Goal: Task Accomplishment & Management: Complete application form

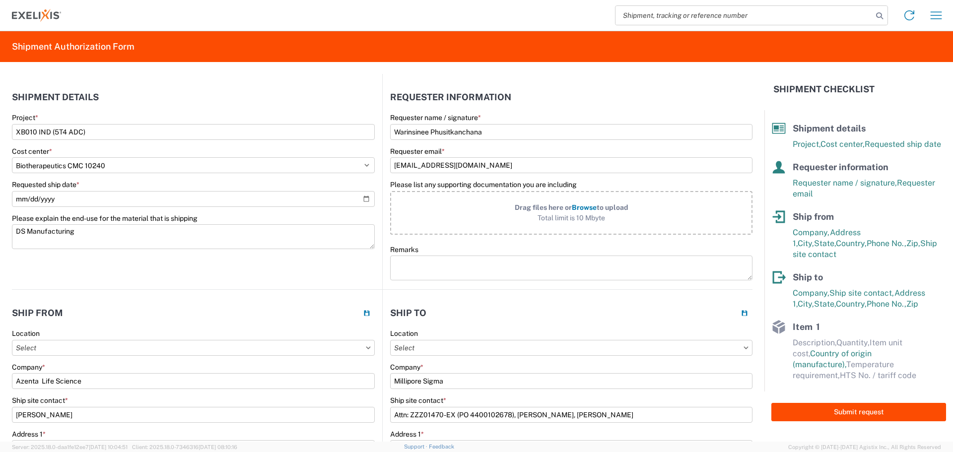
select select "10240"
select select "IN"
select select "US"
select select "MO"
select select "US"
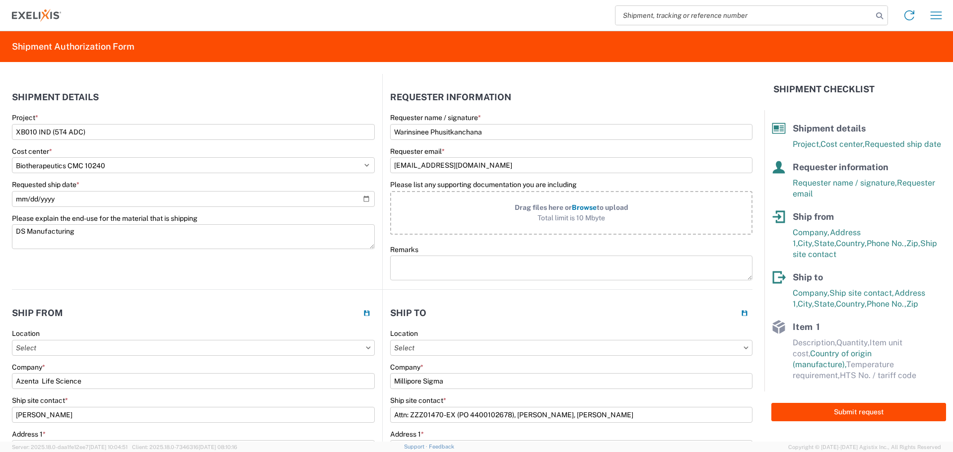
select select "EA"
select select "USD"
select select "US"
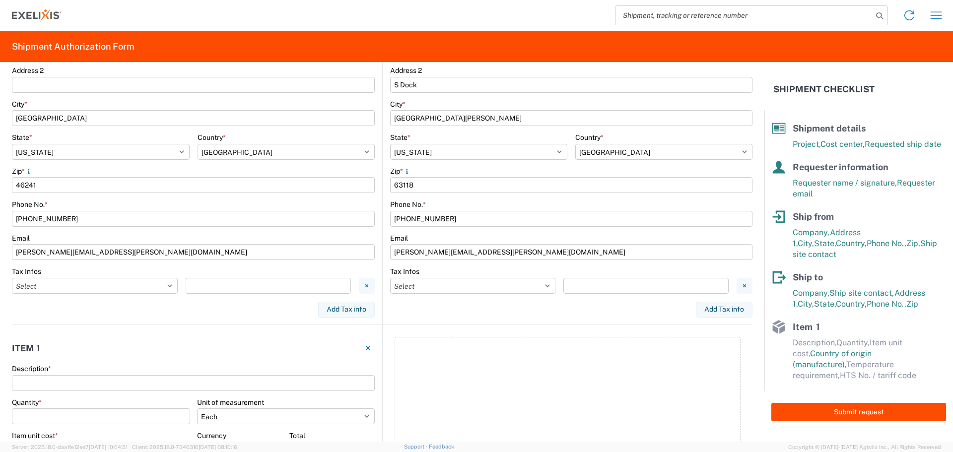
click at [474, 310] on div "Add Tax info" at bounding box center [571, 310] width 362 height 16
click at [114, 385] on input "Description *" at bounding box center [193, 383] width 363 height 16
click at [99, 379] on input "Description *" at bounding box center [193, 383] width 363 height 16
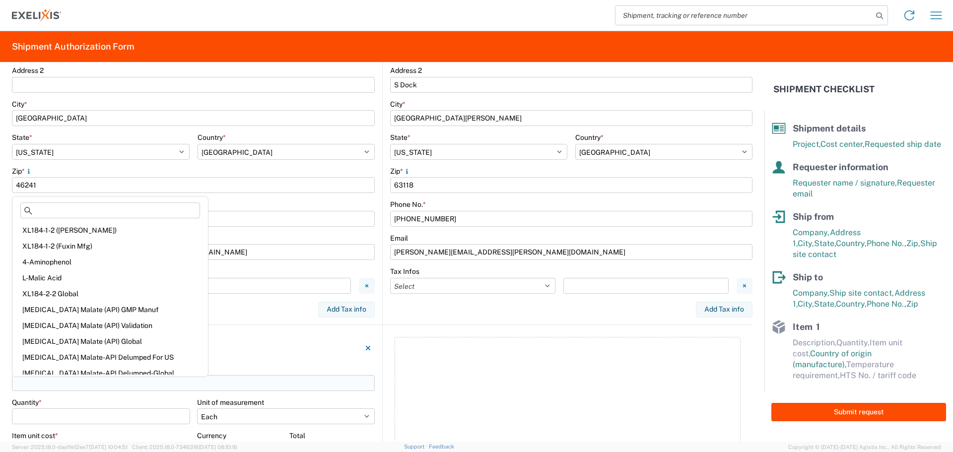
click at [95, 383] on input "Description *" at bounding box center [193, 383] width 363 height 16
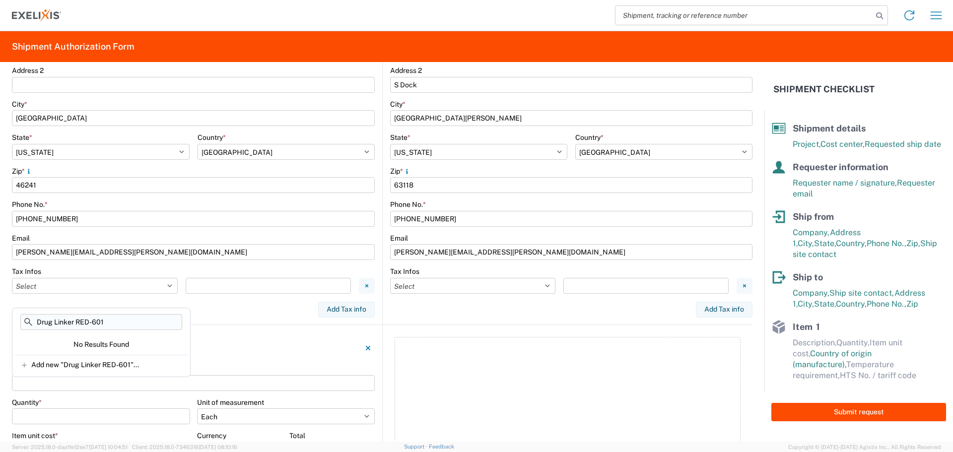
click at [34, 322] on input "Drug Linker RED-601" at bounding box center [101, 322] width 162 height 16
type input "Drug Linker RED-601"
click at [46, 361] on span "Add new "Drug Linker RED-601"..." at bounding box center [85, 364] width 108 height 9
type input "Drug Linker RED-601"
select select
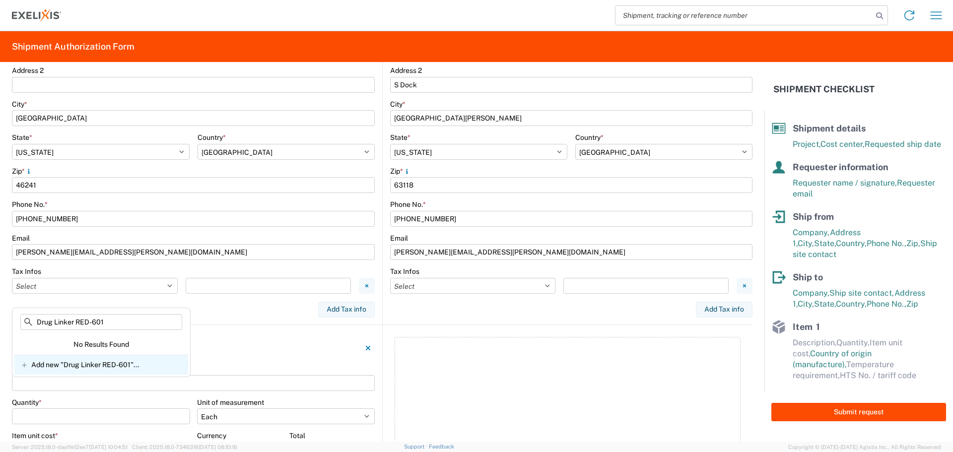
select select
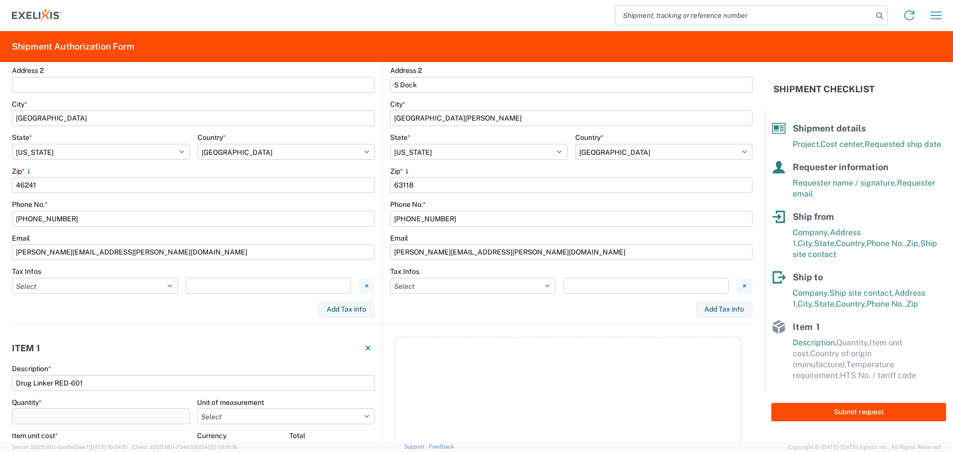
click at [86, 415] on input "Quantity *" at bounding box center [101, 416] width 178 height 16
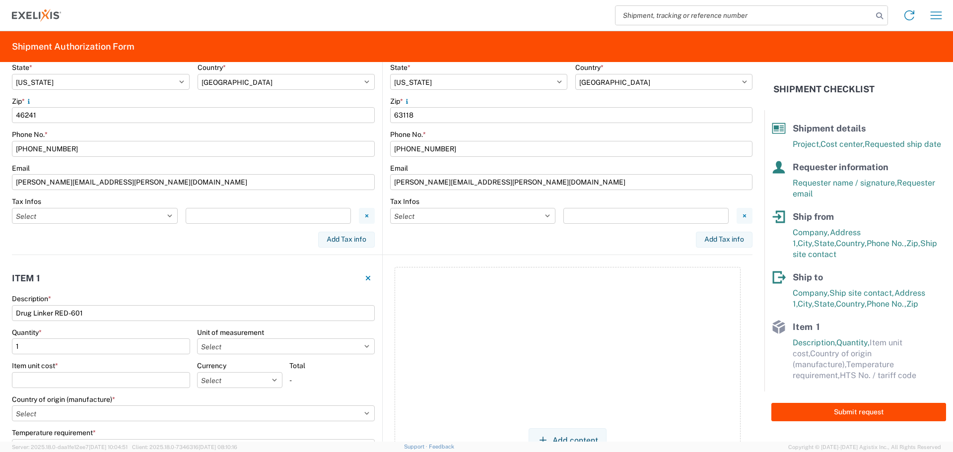
scroll to position [496, 0]
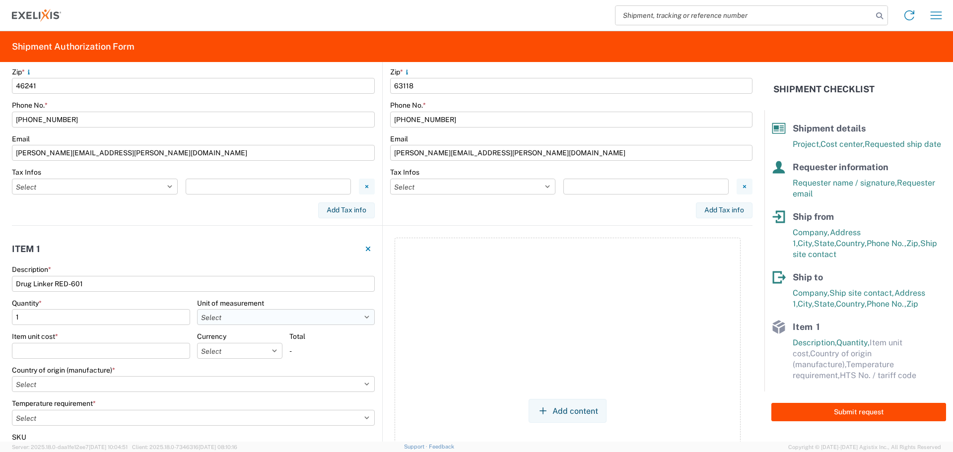
type input "1"
click at [241, 322] on select "Select Bag Bottle Blister Pack Capsule Carton Centimeter Cubic centimeter Cubic…" at bounding box center [286, 317] width 178 height 16
click at [197, 309] on select "Select Bag Bottle Blister Pack Capsule Carton Centimeter Cubic centimeter Cubic…" at bounding box center [286, 317] width 178 height 16
click at [98, 349] on input "Item unit cost *" at bounding box center [101, 351] width 178 height 16
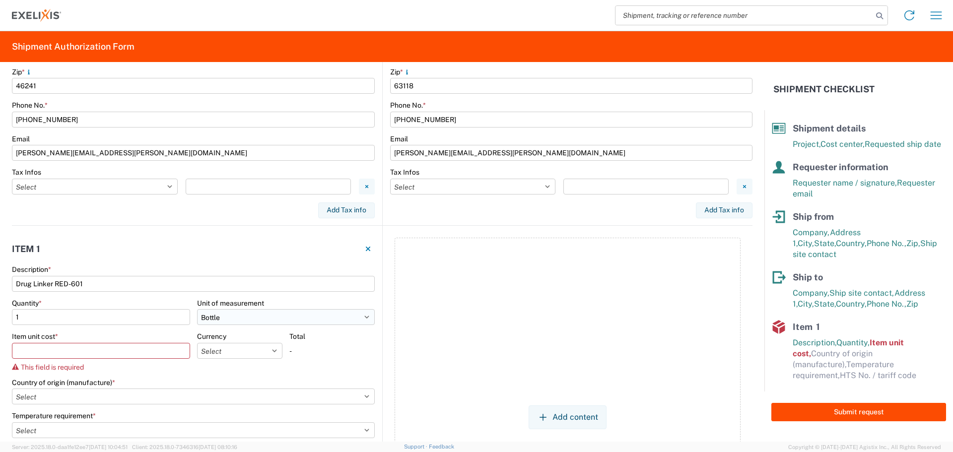
click at [301, 319] on select "Select Bag Bottle Blister Pack Capsule Carton Centimeter Cubic centimeter Cubic…" at bounding box center [286, 317] width 178 height 16
select select "G"
click at [197, 309] on select "Select Bag Bottle Blister Pack Capsule Carton Centimeter Cubic centimeter Cubic…" at bounding box center [286, 317] width 178 height 16
click at [86, 321] on input "1" at bounding box center [101, 317] width 178 height 16
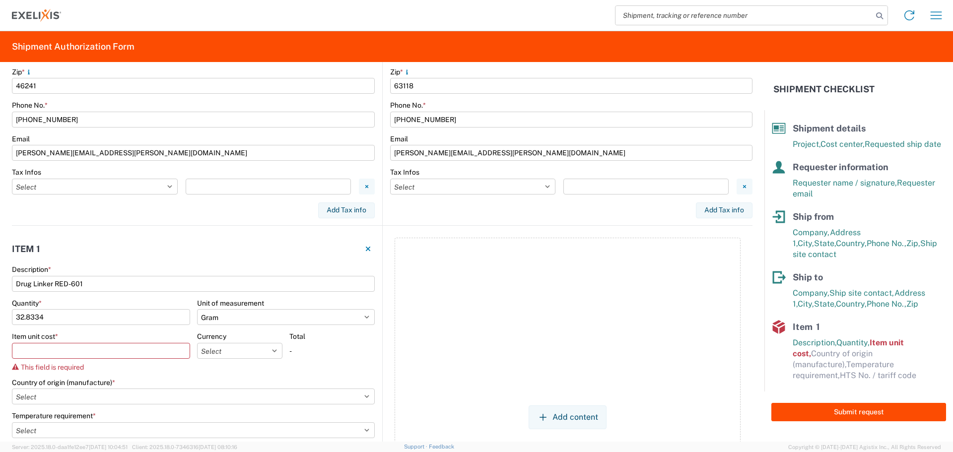
type input "32.8334"
click at [337, 356] on div "-" at bounding box center [331, 351] width 85 height 16
click at [103, 349] on input "Item unit cost *" at bounding box center [101, 351] width 178 height 16
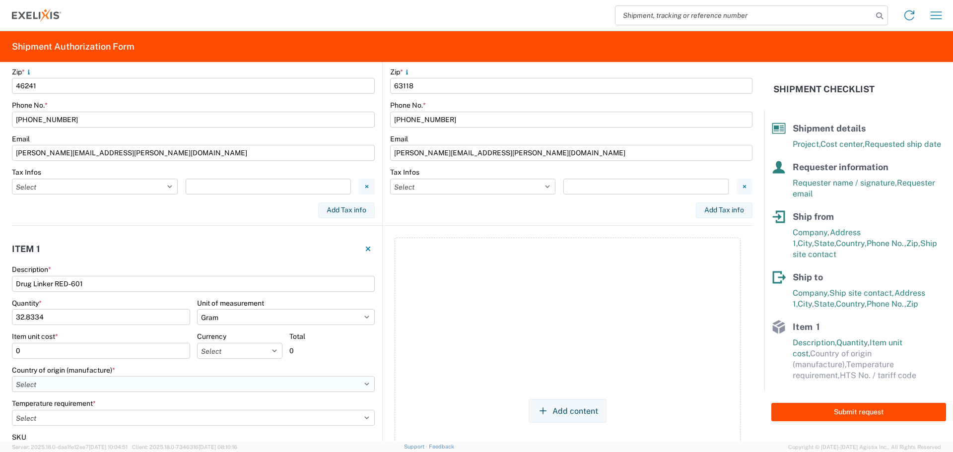
type input "0"
click at [103, 380] on select "Select Afghanistan Åland Islands Albania Algeria American Samoa Andorra Angola …" at bounding box center [193, 384] width 363 height 16
select select "US"
click at [12, 376] on select "Select Afghanistan Åland Islands Albania Algeria American Samoa Andorra Angola …" at bounding box center [193, 384] width 363 height 16
click at [140, 413] on select "Select -15°C to -25°C -120°C to -190°C (LN2,DV10) -20°C to -80°C -2°C to -8°C -…" at bounding box center [193, 418] width 363 height 16
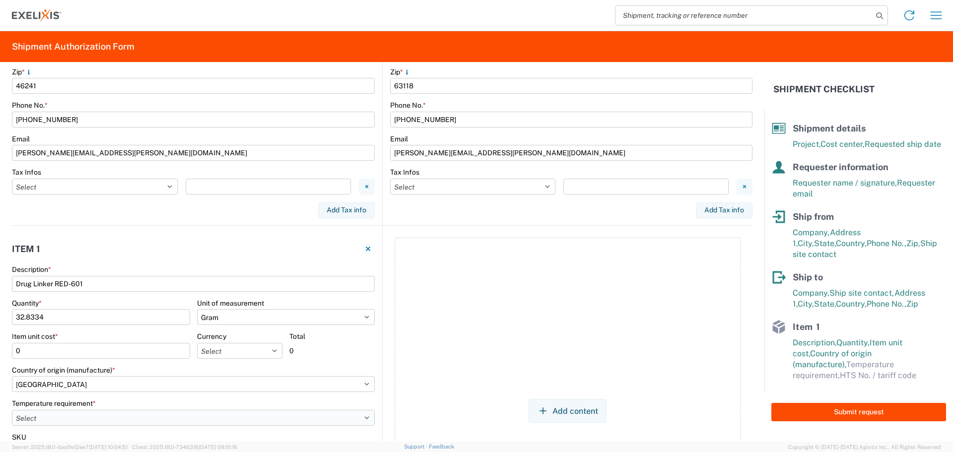
select select "MINUS_65C"
click at [12, 410] on select "Select -15°C to -25°C -120°C to -190°C (LN2,DV10) -20°C to -80°C -2°C to -8°C -…" at bounding box center [193, 418] width 363 height 16
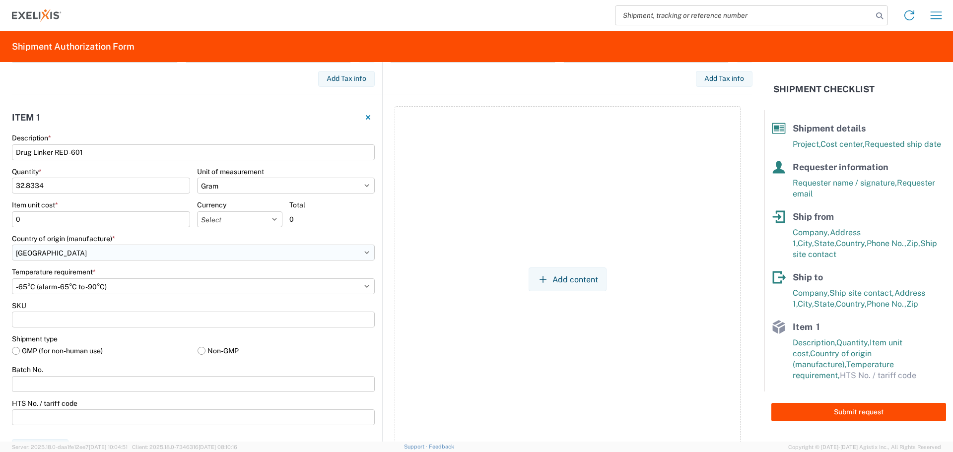
scroll to position [645, 0]
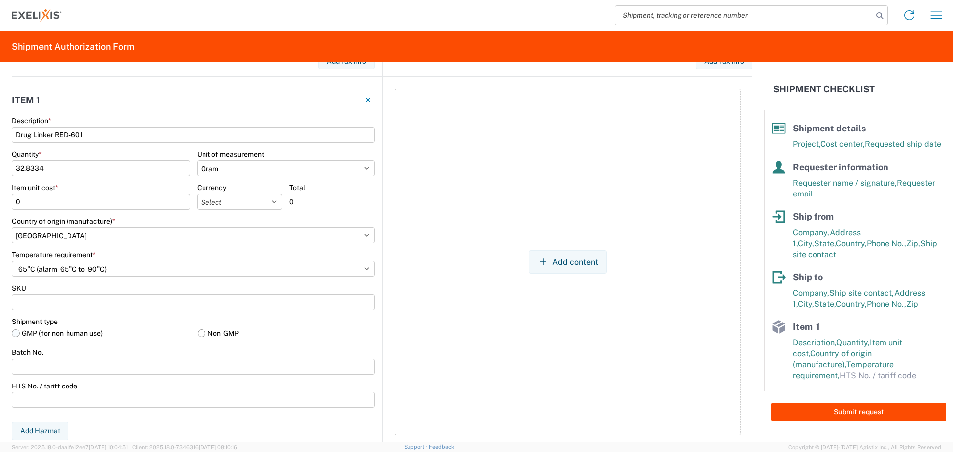
click at [96, 333] on label "GMP (for non-human use)" at bounding box center [101, 333] width 178 height 15
click at [0, 0] on input "GMP (for non-human use)" at bounding box center [0, 0] width 0 height 0
click at [66, 373] on input "Batch No." at bounding box center [193, 367] width 363 height 16
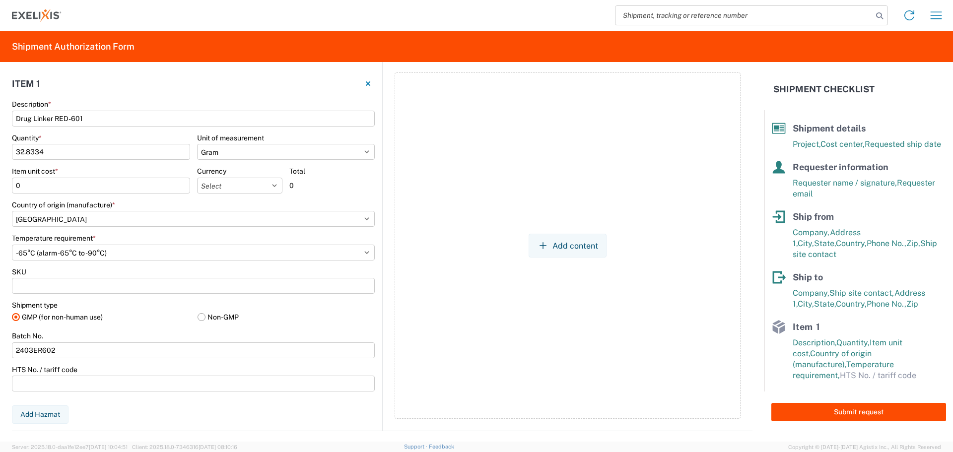
scroll to position [663, 0]
type input "2403ER602"
click at [551, 244] on button "Add content" at bounding box center [567, 244] width 78 height 24
select select "EA"
select select "USD"
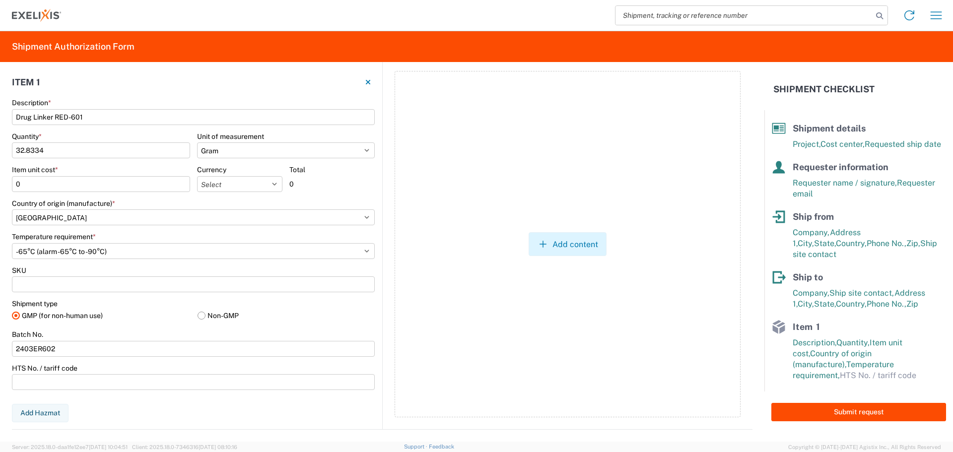
select select "US"
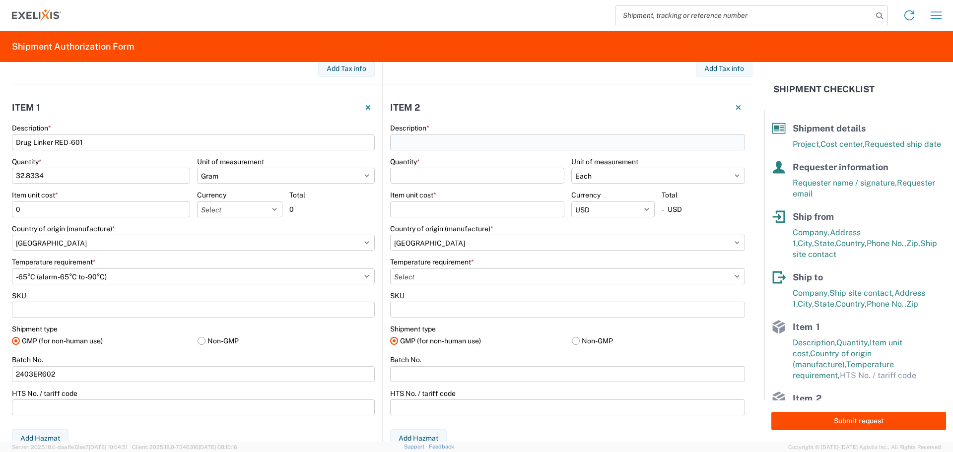
scroll to position [613, 0]
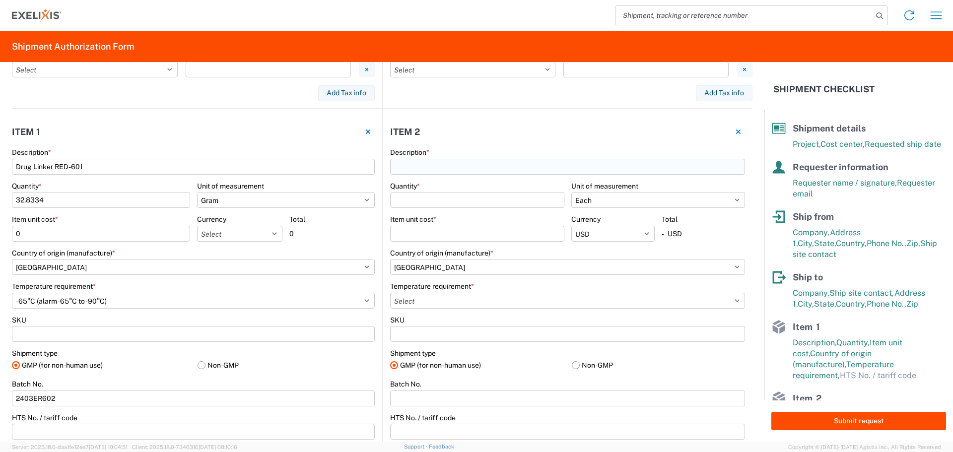
click at [429, 165] on input "Description *" at bounding box center [567, 167] width 355 height 16
type input "d"
type input "Drug Linker RED-601"
click at [418, 235] on span "Add new "Drug Linker RED-601"..." at bounding box center [460, 233] width 108 height 9
type input "Drug Linker RED-601"
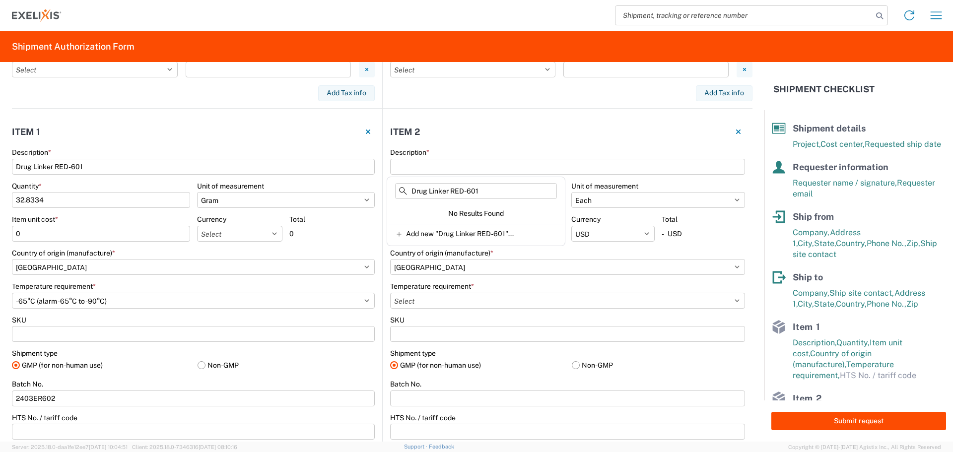
select select
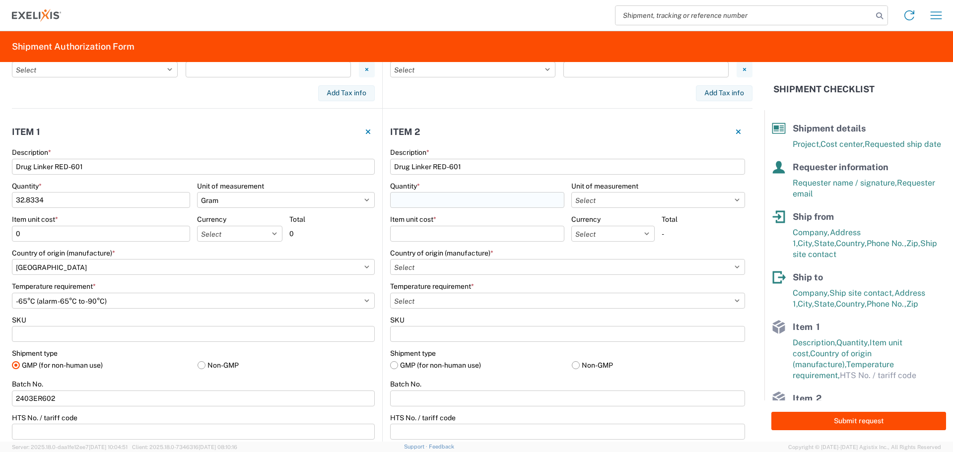
click at [441, 199] on input "Quantity *" at bounding box center [477, 200] width 174 height 16
click at [477, 167] on input "Drug Linker RED-601" at bounding box center [567, 167] width 355 height 16
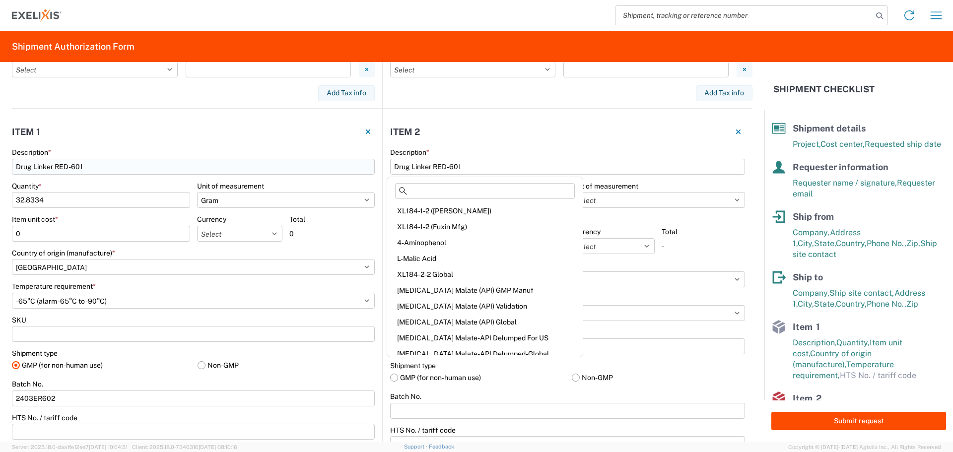
drag, startPoint x: 474, startPoint y: 162, endPoint x: 364, endPoint y: 167, distance: 110.7
click at [364, 167] on div "Item 1 Description * Drug Linker RED-601 Quantity * 32.8334 Unit of measurement…" at bounding box center [382, 325] width 740 height 432
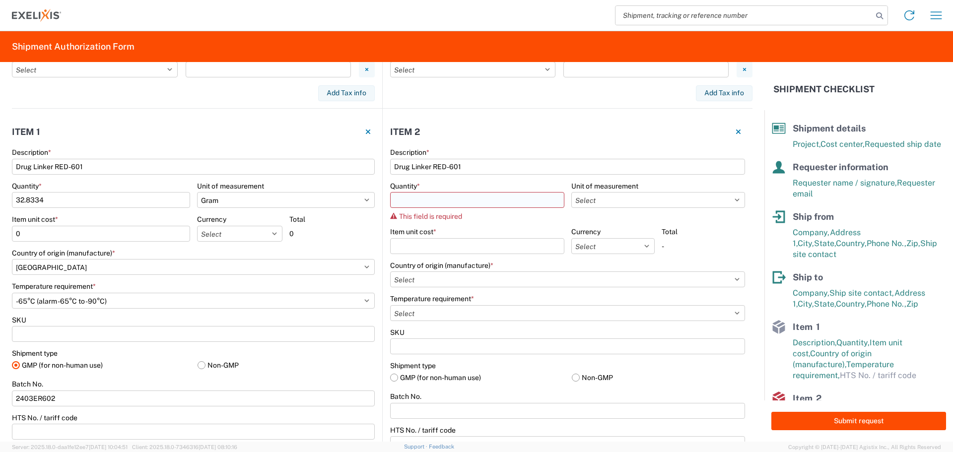
click at [417, 199] on input "Quantity *" at bounding box center [477, 200] width 174 height 16
click at [468, 165] on input "Drug Linker RED-601" at bounding box center [567, 167] width 355 height 16
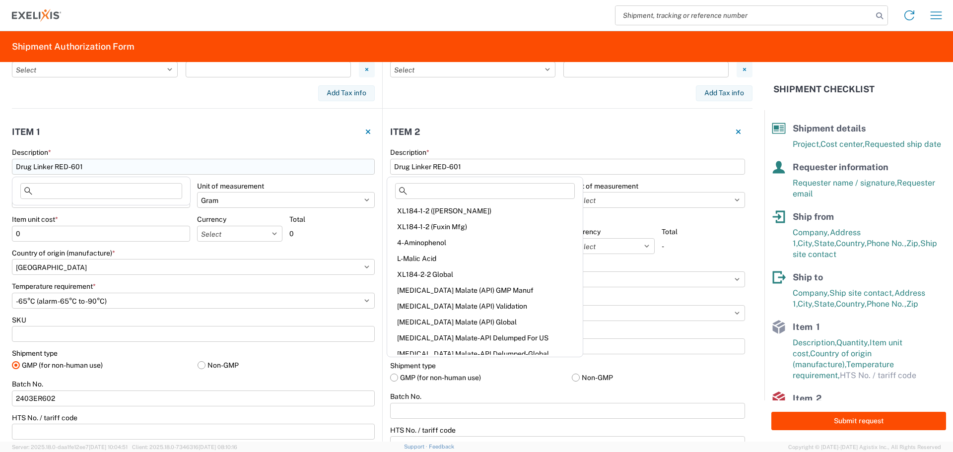
click at [111, 168] on input "Drug Linker RED-601" at bounding box center [193, 167] width 363 height 16
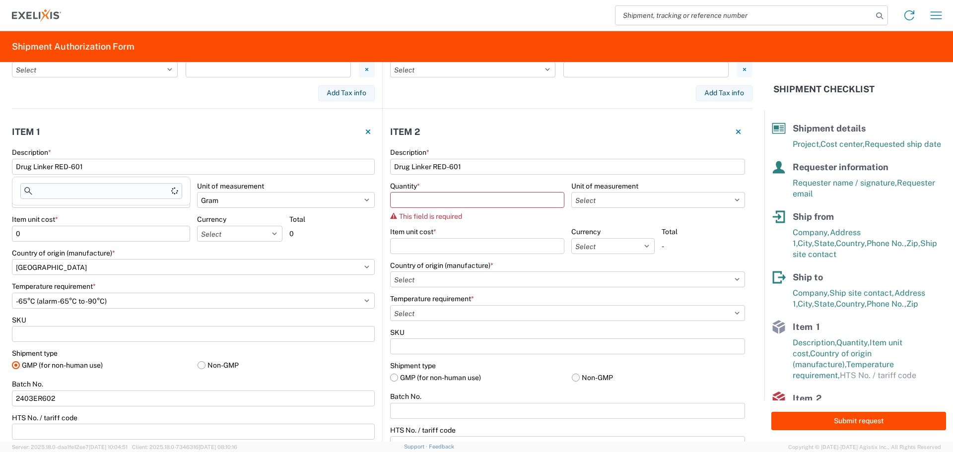
click at [85, 190] on input at bounding box center [101, 191] width 162 height 16
type input "Drug Linker RED-601 Bulk Bottle"
click at [108, 231] on span "Add new "Drug Linker RED-601 Bulk Bottle"..." at bounding box center [102, 233] width 143 height 9
type input "Drug Linker RED-601 Bulk Bottle"
select select
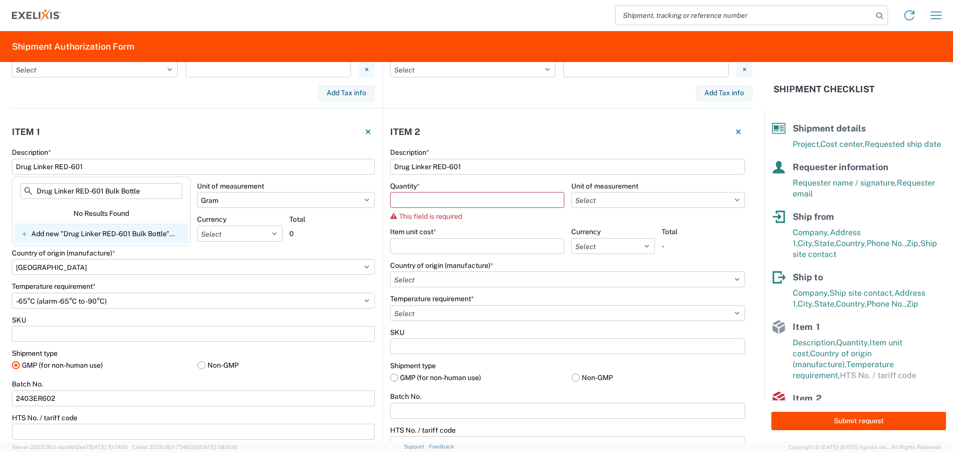
select select
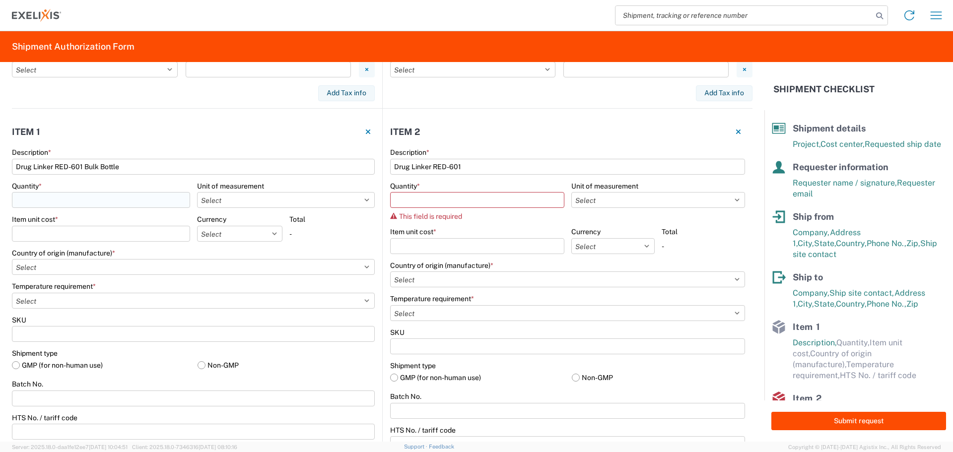
click at [91, 202] on input "Quantity *" at bounding box center [101, 200] width 178 height 16
type input "1"
click at [214, 197] on select "Select Bag Bottle Blister Pack Capsule Carton Centimeter Cubic centimeter Cubic…" at bounding box center [286, 200] width 178 height 16
select select "G"
click at [197, 192] on select "Select Bag Bottle Blister Pack Capsule Carton Centimeter Cubic centimeter Cubic…" at bounding box center [286, 200] width 178 height 16
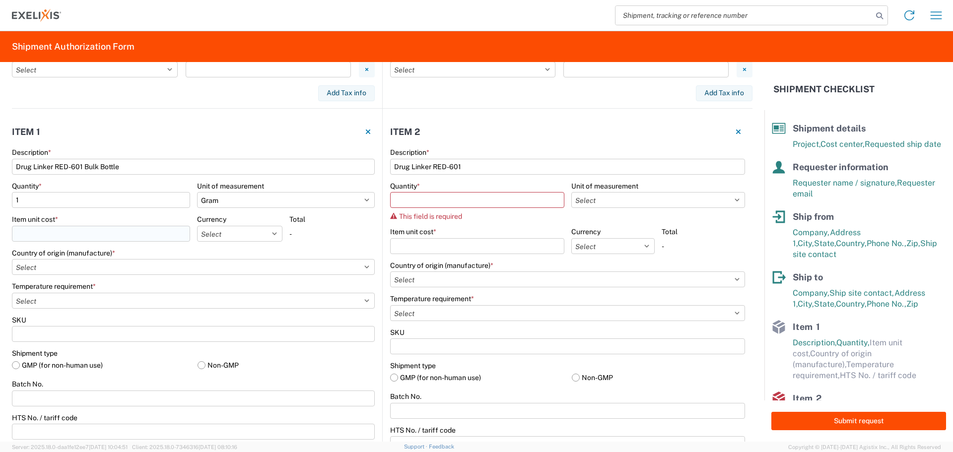
click at [98, 239] on input "Item unit cost *" at bounding box center [101, 234] width 178 height 16
type input "0"
drag, startPoint x: 100, startPoint y: 206, endPoint x: -80, endPoint y: 210, distance: 180.2
click at [0, 210] on html "Home Shipment request Shipment tracking Shipment Authorization Form Shipment de…" at bounding box center [476, 226] width 953 height 452
type input "32.8334"
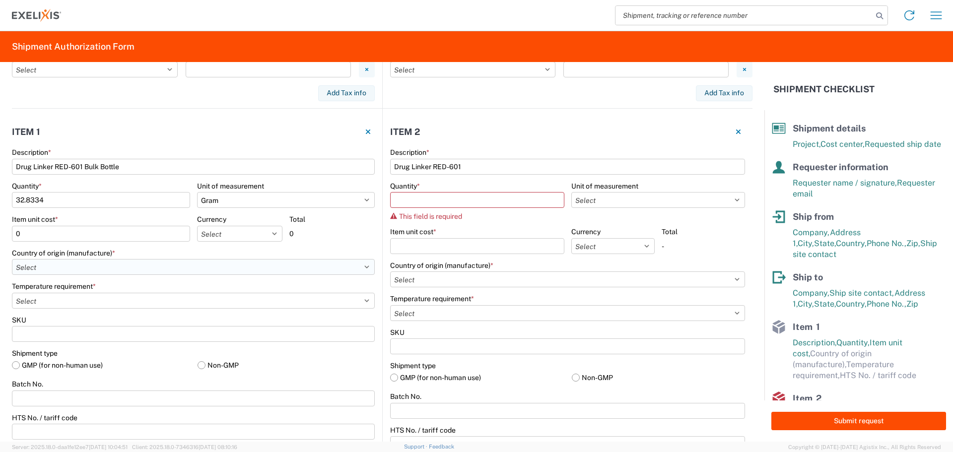
click at [101, 268] on select "Select Afghanistan Åland Islands Albania Algeria American Samoa Andorra Angola …" at bounding box center [193, 267] width 363 height 16
select select "US"
click at [12, 259] on select "Select Afghanistan Åland Islands Albania Algeria American Samoa Andorra Angola …" at bounding box center [193, 267] width 363 height 16
click at [81, 299] on select "Select -15°C to -25°C -120°C to -190°C (LN2,DV10) -20°C to -80°C -2°C to -8°C -…" at bounding box center [193, 301] width 363 height 16
select select "MINUS_65C"
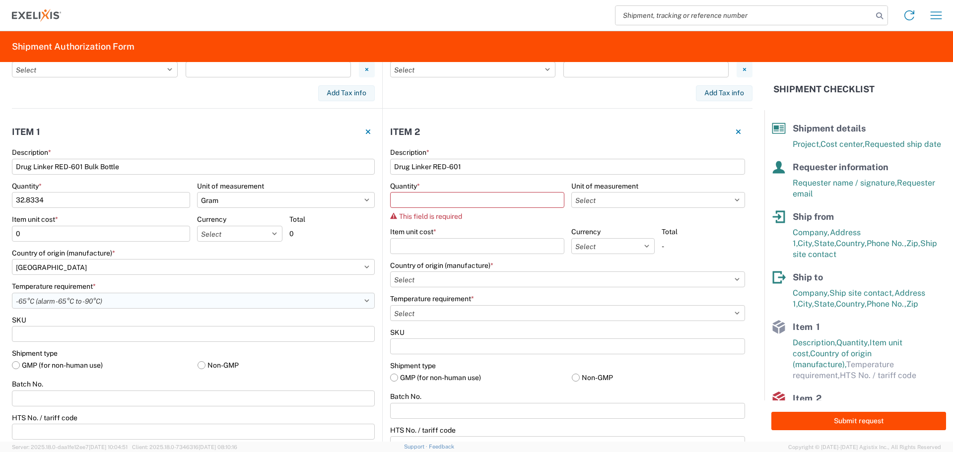
click at [12, 293] on select "Select -15°C to -25°C -120°C to -190°C (LN2,DV10) -20°C to -80°C -2°C to -8°C -…" at bounding box center [193, 301] width 363 height 16
click at [68, 368] on label "GMP (for non-human use)" at bounding box center [101, 365] width 178 height 15
click at [0, 0] on input "GMP (for non-human use)" at bounding box center [0, 0] width 0 height 0
click at [51, 400] on input "Batch No." at bounding box center [193, 399] width 363 height 16
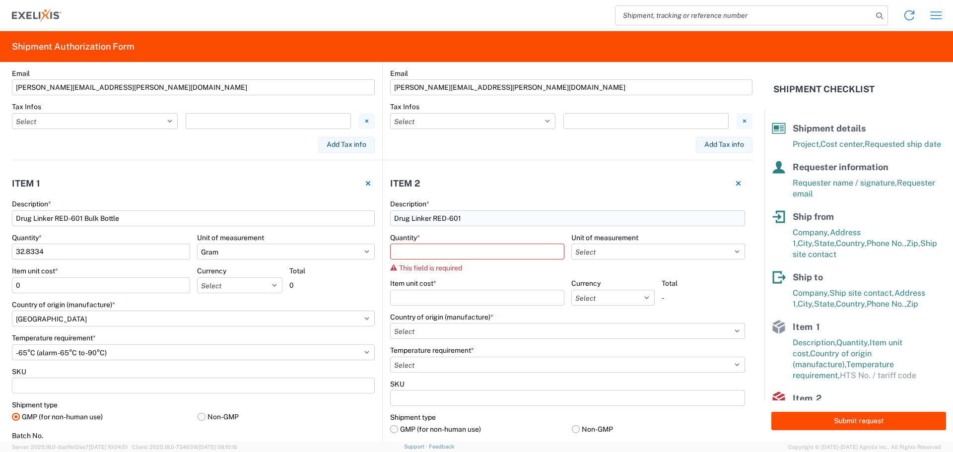
scroll to position [526, 0]
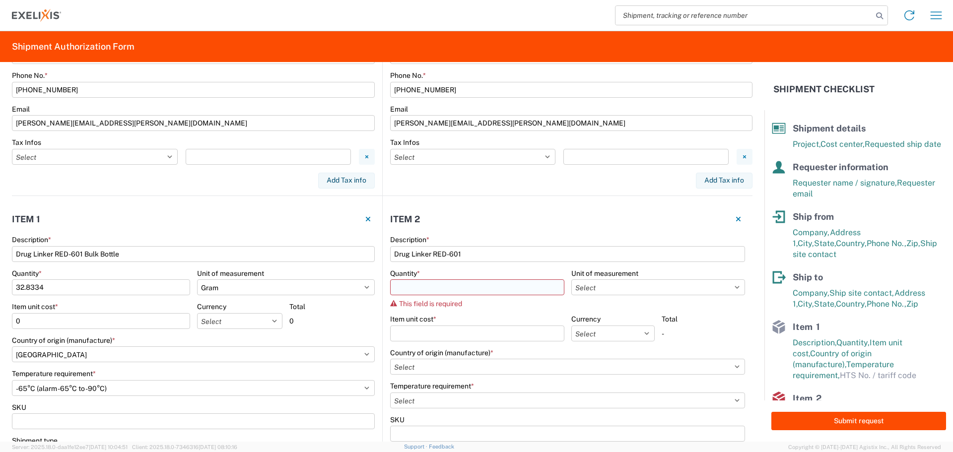
type input "2403ER602"
click at [450, 291] on input "Quantity *" at bounding box center [477, 287] width 174 height 16
click at [472, 253] on input "Drug Linker RED-601" at bounding box center [567, 254] width 355 height 16
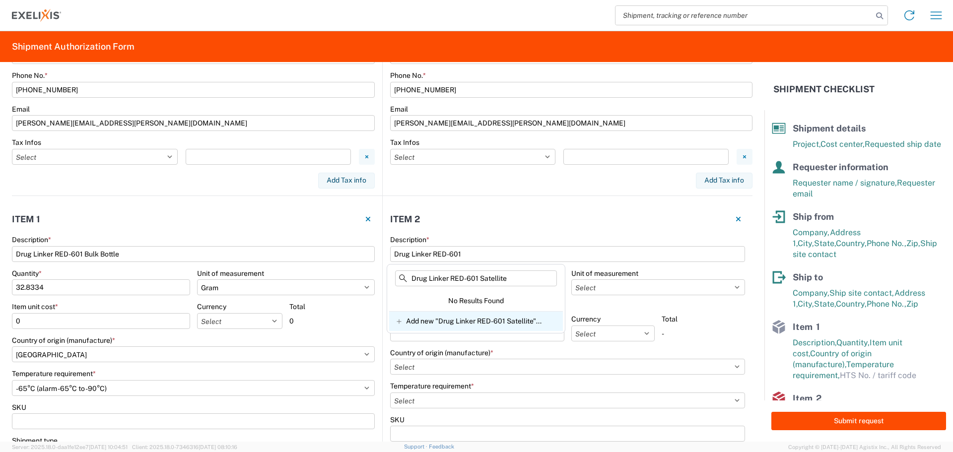
type input "Drug Linker RED-601 Satellite"
click at [471, 319] on span "Add new "Drug Linker RED-601 Satellite"..." at bounding box center [473, 321] width 135 height 9
type input "Drug Linker RED-601 Satellite"
select select
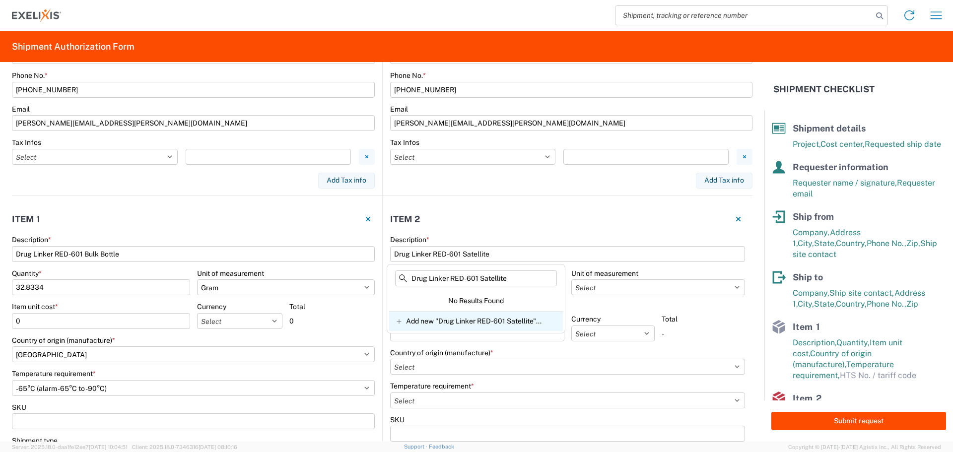
select select
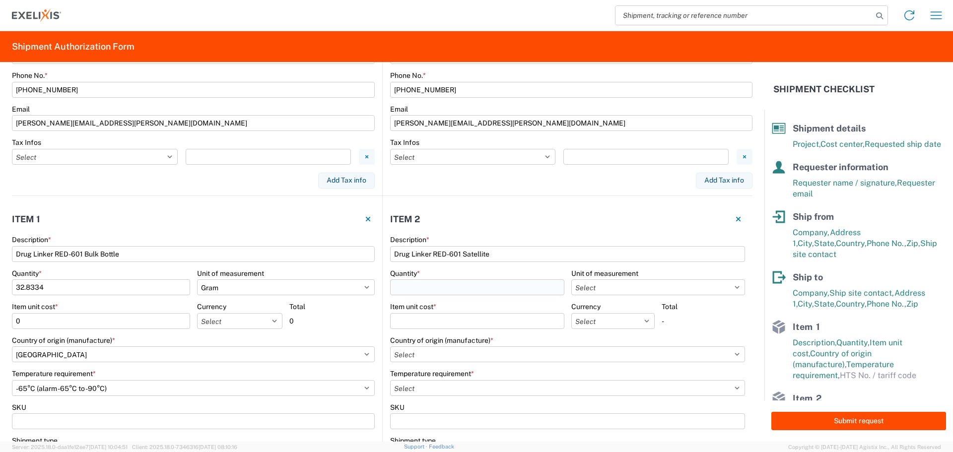
click at [452, 284] on input "Quantity *" at bounding box center [477, 287] width 174 height 16
type input "0.0334"
click at [635, 283] on select "Select Bag Bottle Blister Pack Capsule Carton Centimeter Cubic centimeter Cubic…" at bounding box center [658, 287] width 174 height 16
select select "G"
click at [571, 279] on select "Select Bag Bottle Blister Pack Capsule Carton Centimeter Cubic centimeter Cubic…" at bounding box center [658, 287] width 174 height 16
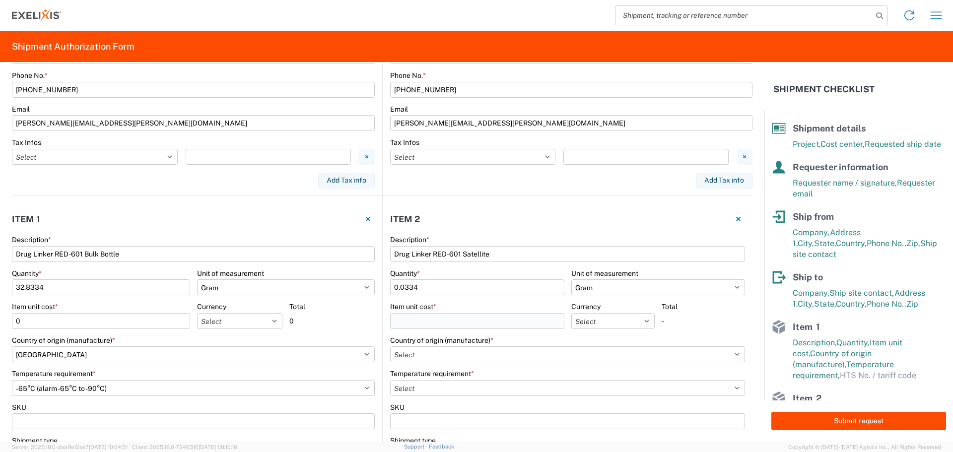
click at [455, 320] on input "Item unit cost *" at bounding box center [477, 321] width 174 height 16
type input "0"
click at [465, 356] on select "Select Afghanistan Åland Islands Albania Algeria American Samoa Andorra Angola …" at bounding box center [567, 354] width 355 height 16
select select "US"
click at [390, 346] on select "Select Afghanistan Åland Islands Albania Algeria American Samoa Andorra Angola …" at bounding box center [567, 354] width 355 height 16
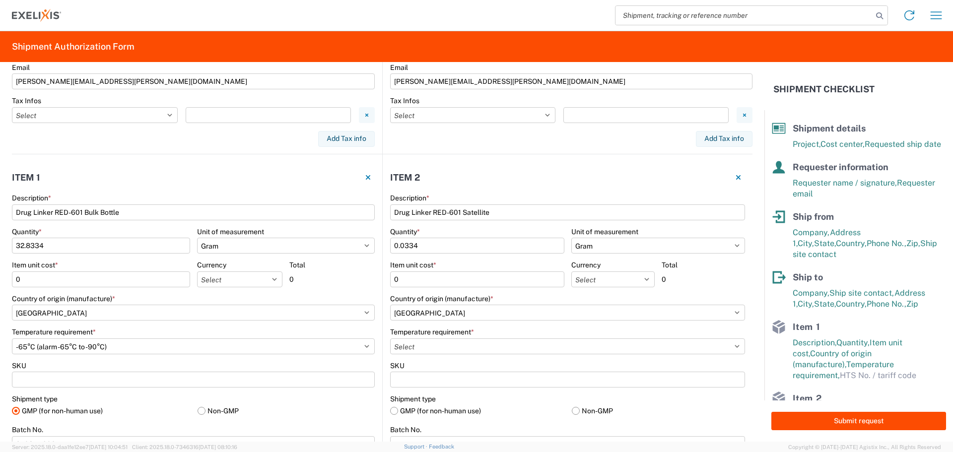
scroll to position [625, 0]
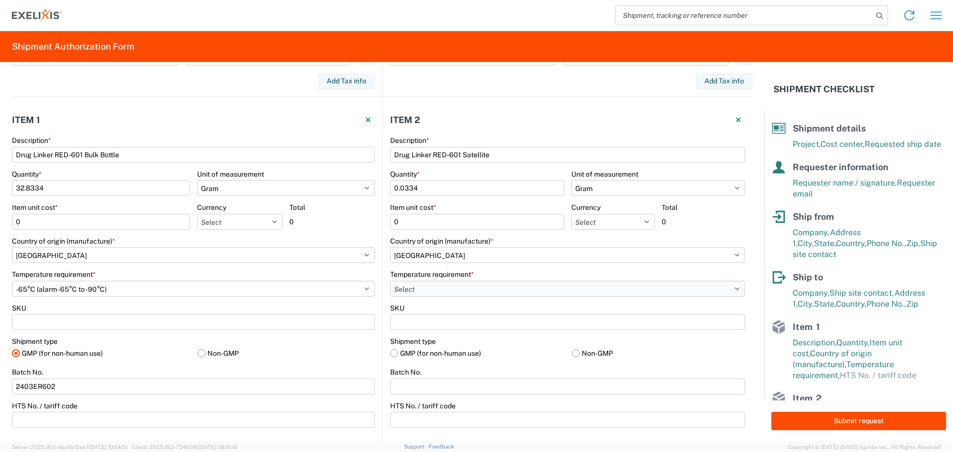
click at [422, 290] on select "Select -15°C to -25°C -120°C to -190°C (LN2,DV10) -20°C to -80°C -2°C to -8°C -…" at bounding box center [567, 289] width 355 height 16
select select "MINUS_65C"
click at [390, 281] on select "Select -15°C to -25°C -120°C to -190°C (LN2,DV10) -20°C to -80°C -2°C to -8°C -…" at bounding box center [567, 289] width 355 height 16
click at [428, 354] on label "GMP (for non-human use)" at bounding box center [477, 353] width 174 height 15
click at [0, 0] on input "GMP (for non-human use)" at bounding box center [0, 0] width 0 height 0
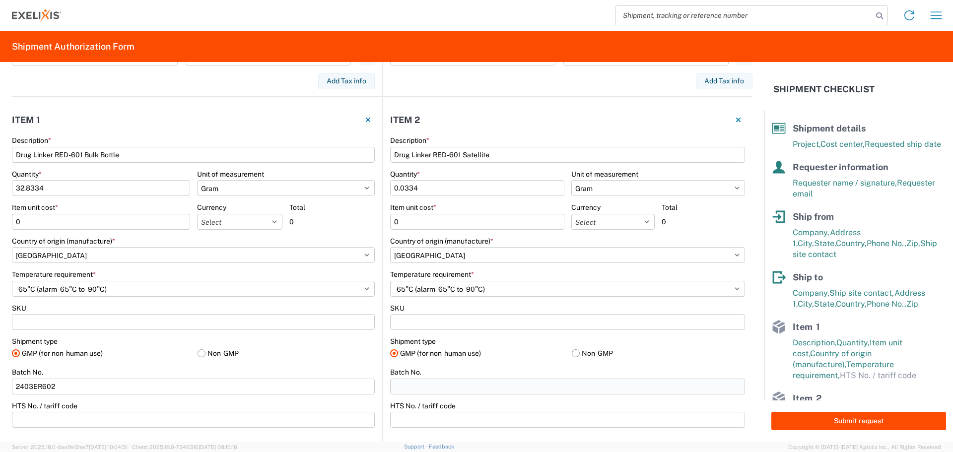
click at [422, 385] on input "Batch No." at bounding box center [567, 387] width 355 height 16
click at [88, 383] on input "2403ER602" at bounding box center [193, 387] width 363 height 16
click at [434, 383] on input "Batch No." at bounding box center [567, 387] width 355 height 16
paste input "2403ER602"
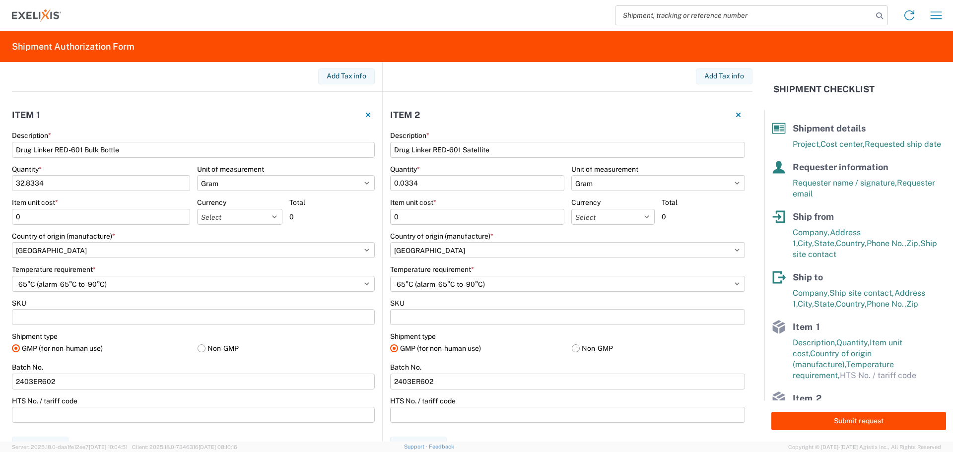
scroll to position [712, 0]
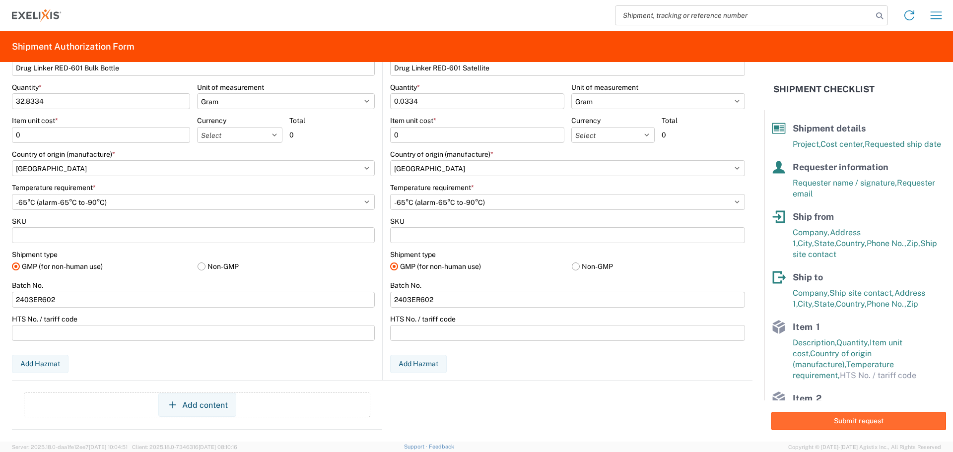
type input "2403ER602"
click at [833, 416] on button "Submit request" at bounding box center [858, 421] width 175 height 18
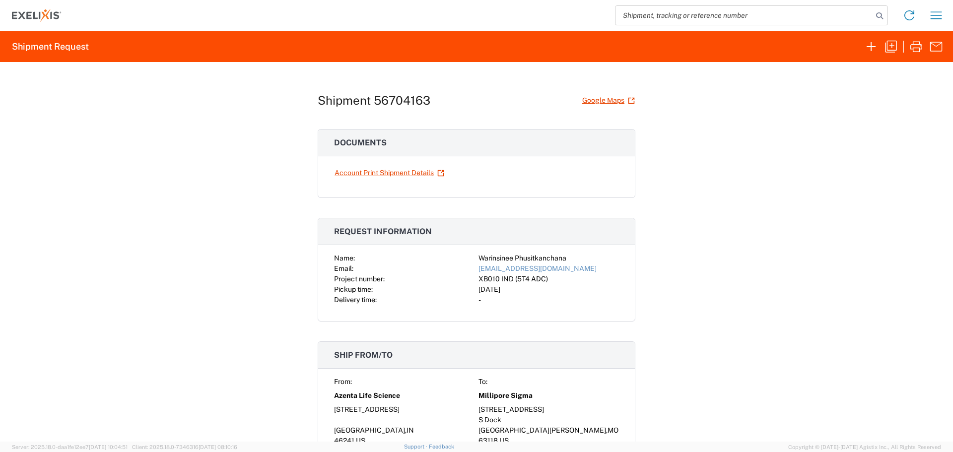
click at [395, 98] on h1 "Shipment 56704163" at bounding box center [374, 100] width 113 height 14
copy h1 "56704163"
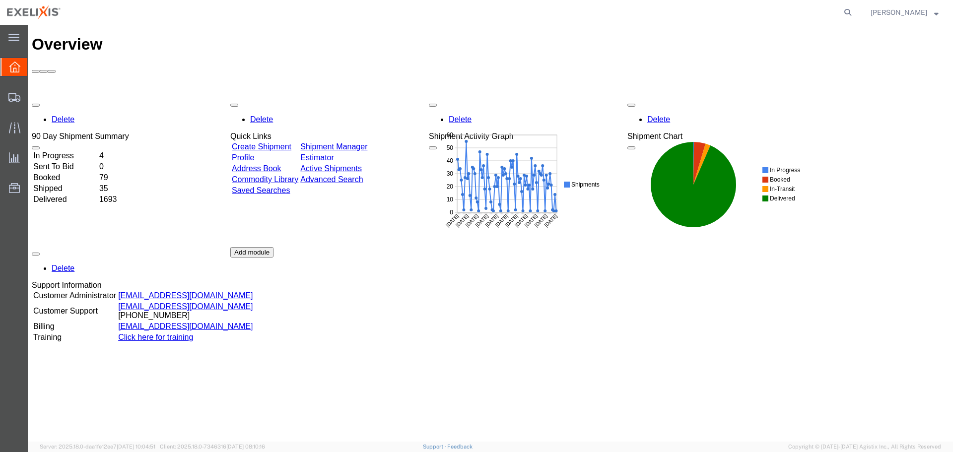
click at [359, 142] on link "Shipment Manager" at bounding box center [333, 146] width 67 height 8
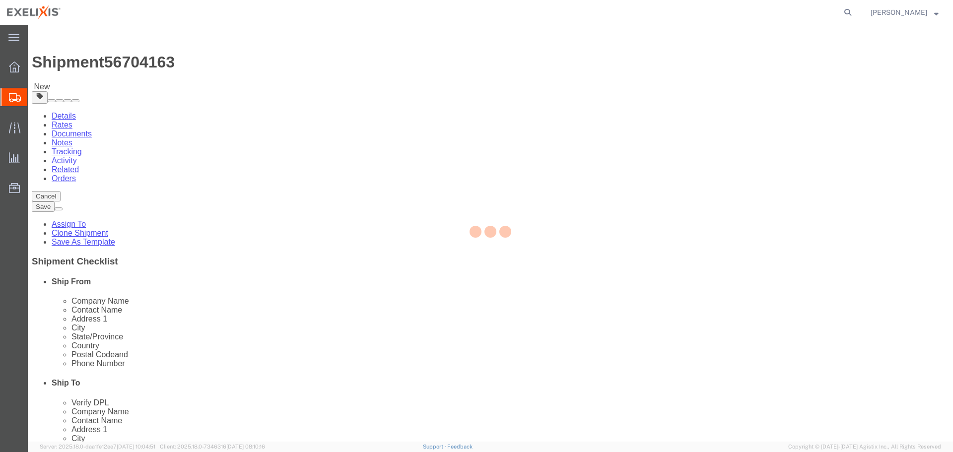
select select
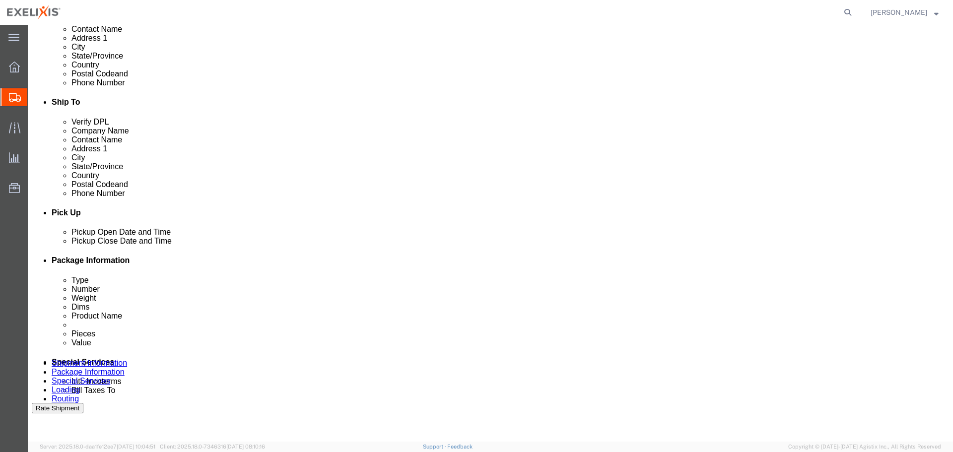
scroll to position [298, 0]
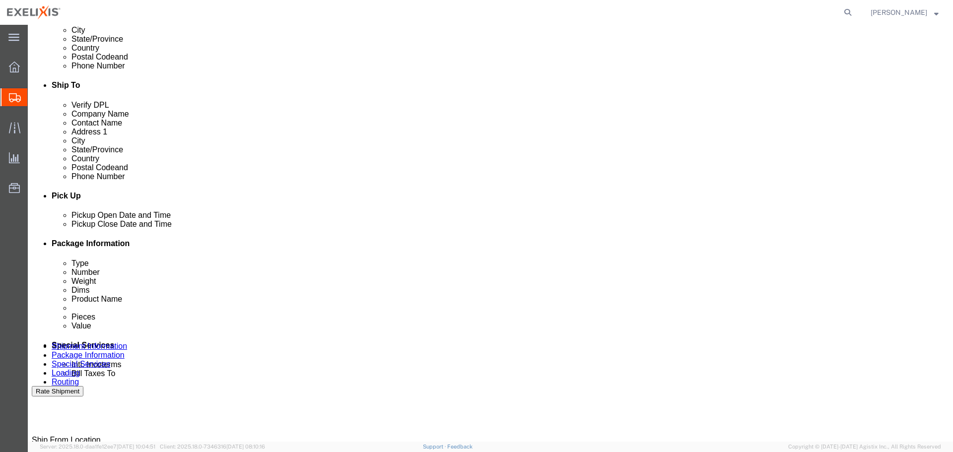
click div "[DATE] 12:00 PM"
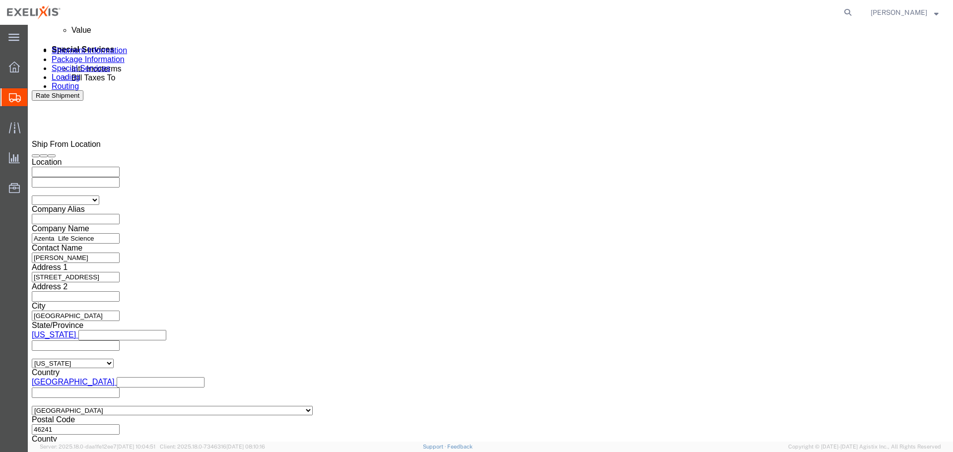
click input "12:00 PM"
type input "13:00 PM"
click button "Apply"
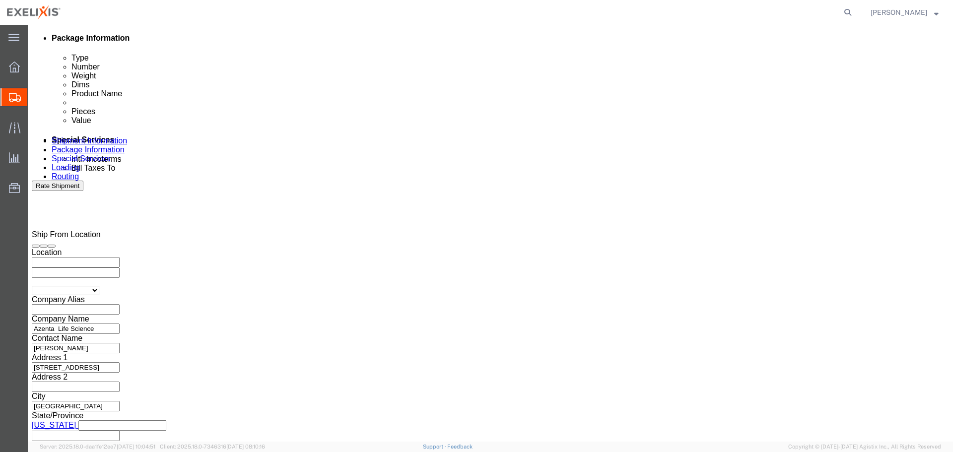
scroll to position [494, 0]
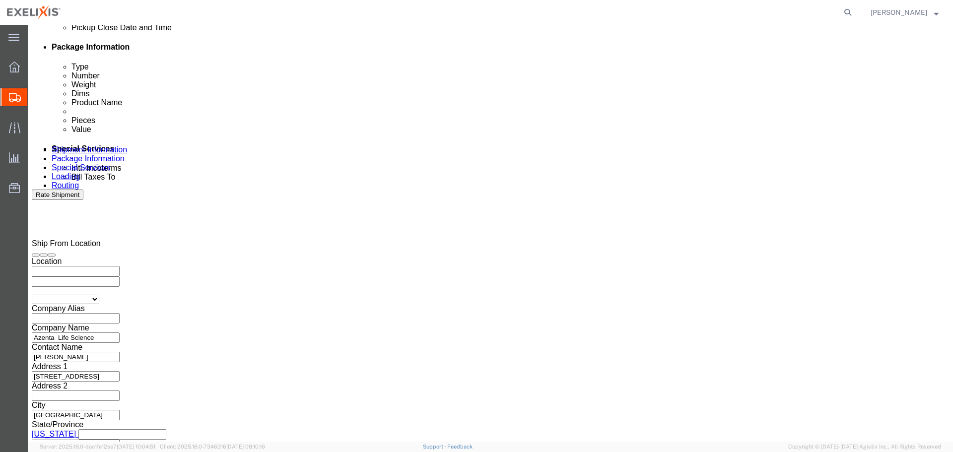
click div "[DATE] 2:00 PM"
click input "2:00 PM"
type input "15:00 PM"
click button "Apply"
click div
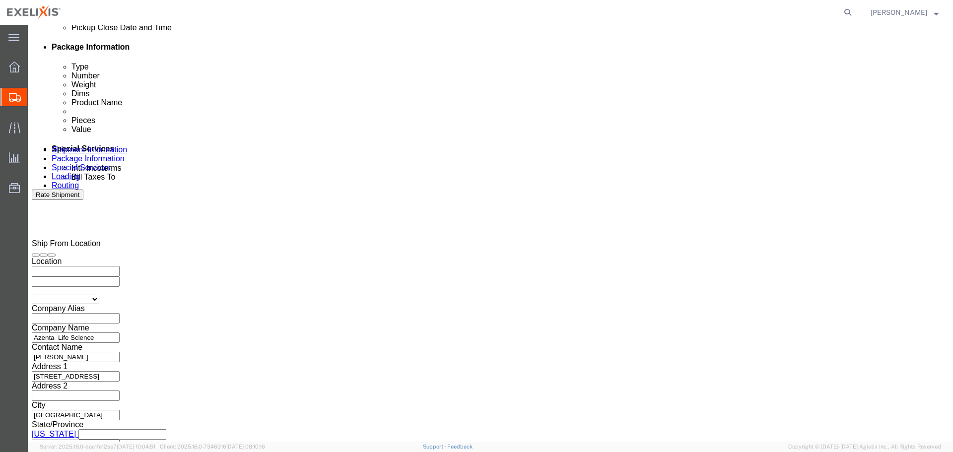
click input "4:00 PM"
click input "09:00 PM"
type input "09:00aM"
click button "Apply"
click div
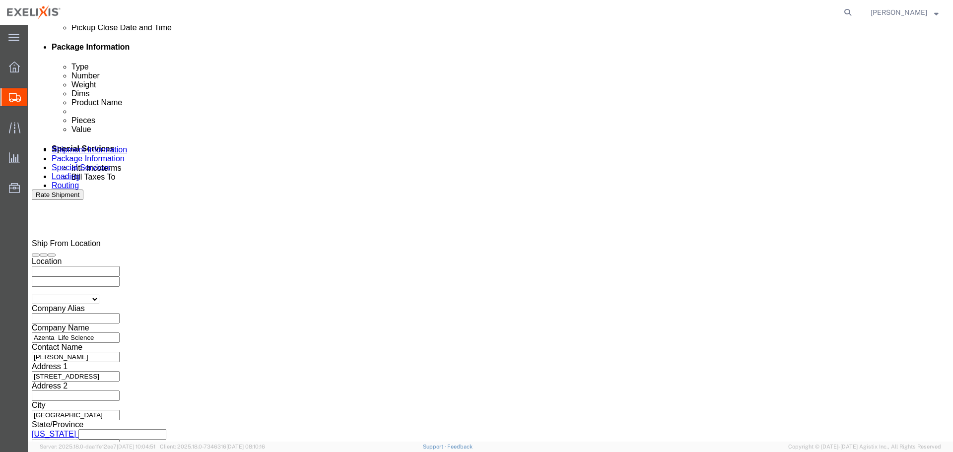
click input "10:00 AM"
click button "Apply"
click select "Select Account Type Activity ID Airline Appointment Number ASN Batch Request # …"
select select "ACTYP"
click select "Select Account Type Activity ID Airline Appointment Number ASN Batch Request # …"
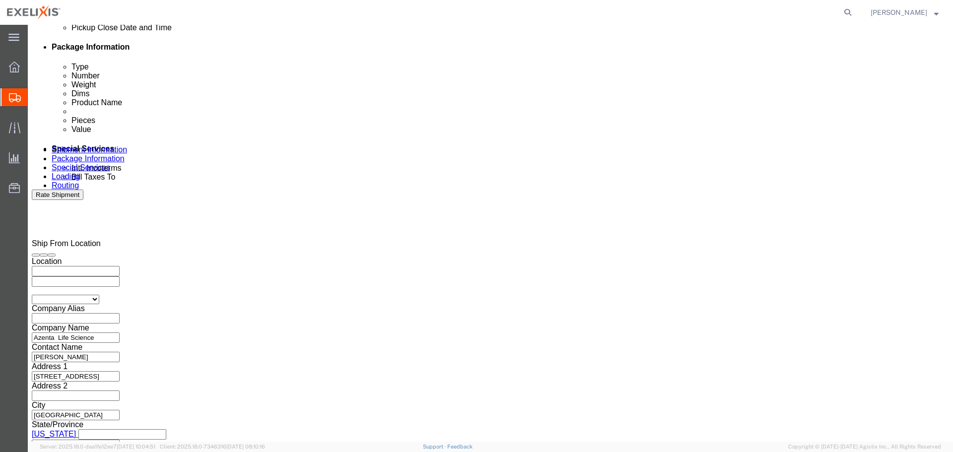
click input "text"
type input "FRM-0059"
click div "Select Account Type Activity ID Airline Appointment Number ASN Batch Request # …"
click select "Select Account Type Activity ID Airline Appointment Number ASN Batch Request # …"
select select "DEPT"
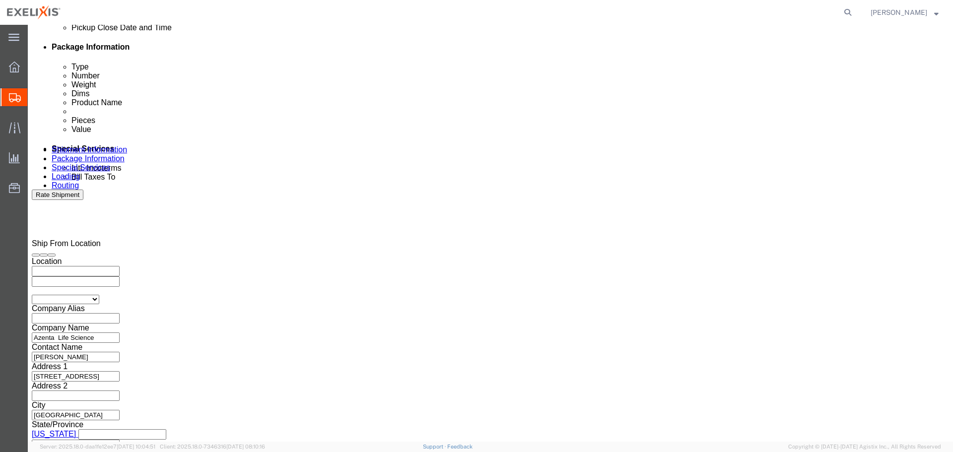
click select "Select Account Type Activity ID Airline Appointment Number ASN Batch Request # …"
click input "text"
type input "Biologics"
click button "Add reference"
drag, startPoint x: 88, startPoint y: 299, endPoint x: 88, endPoint y: 293, distance: 5.5
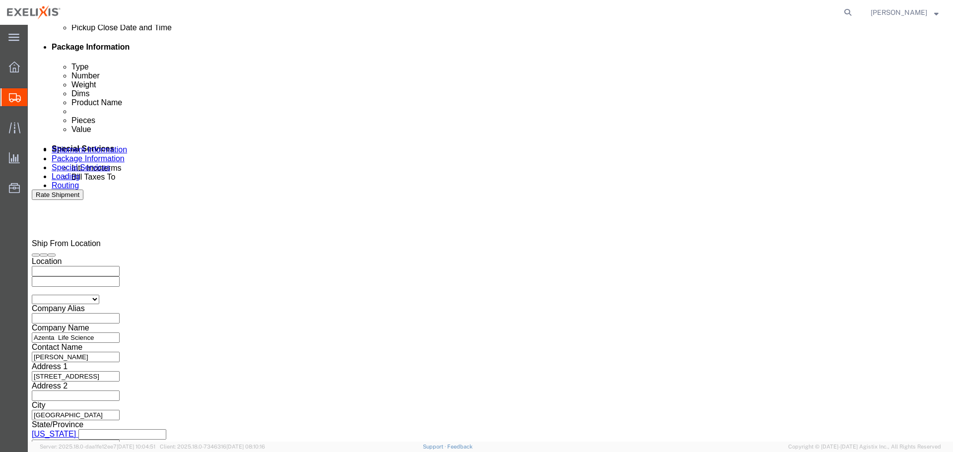
click select "Select Account Type Activity ID Airline Appointment Number ASN Batch Request # …"
select select "BOL"
click select "Select Account Type Activity ID Airline Appointment Number ASN Batch Request # …"
click input "text"
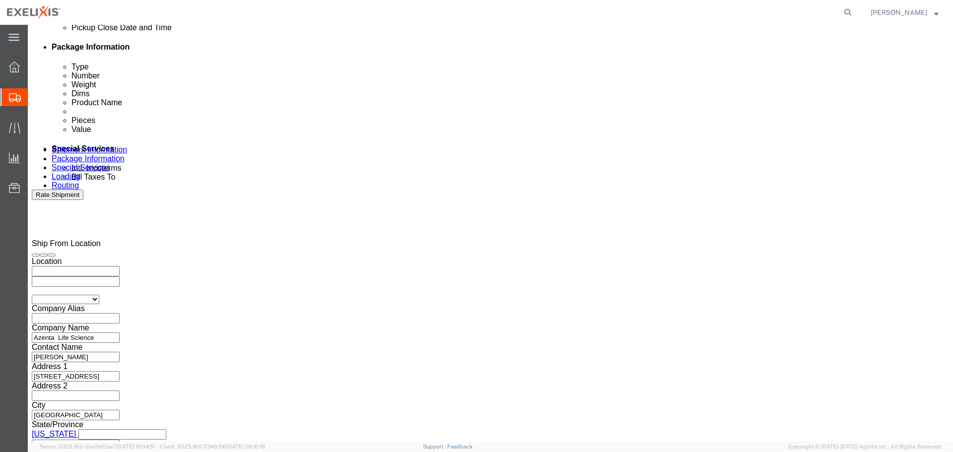
paste input "SR-0181541"
type input "SR-0181541"
click button "Add reference"
click select "Select Account Type Activity ID Airline Appointment Number ASN Batch Request # …"
select select "LOT"
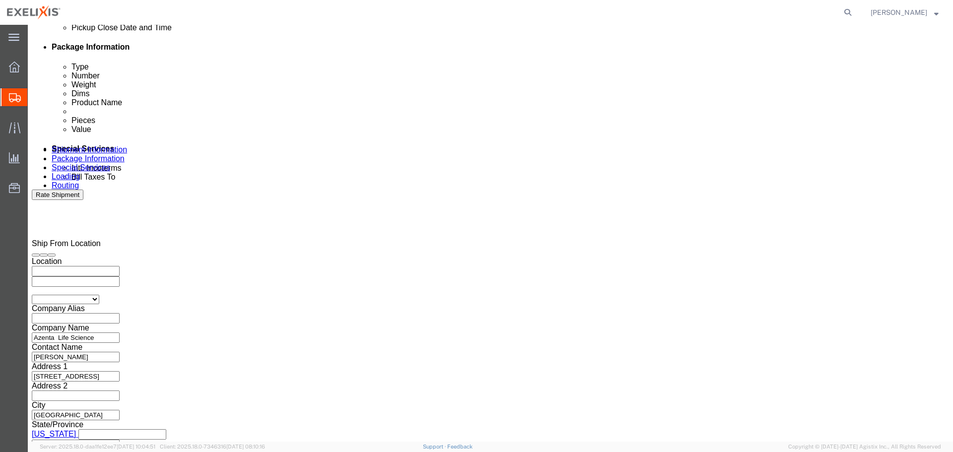
click select "Select Account Type Activity ID Airline Appointment Number ASN Batch Request # …"
paste input "2403ER602"
type input "2403ER602"
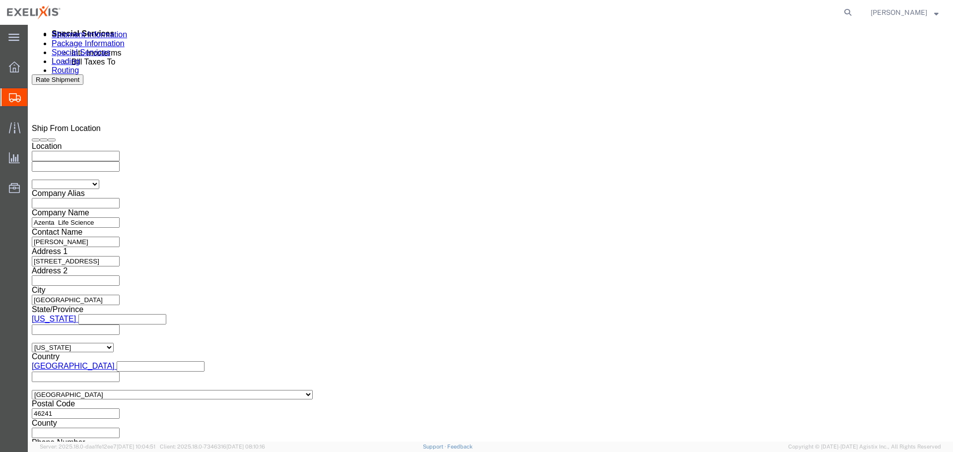
scroll to position [612, 0]
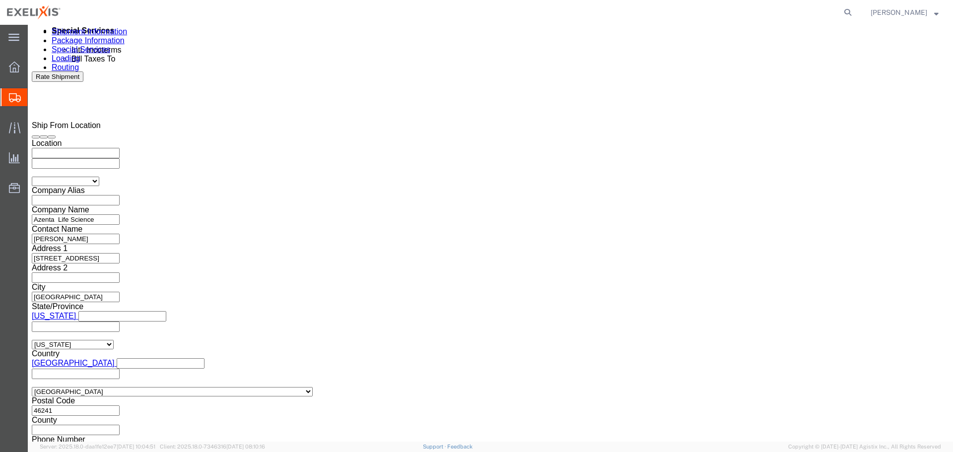
click select "Select Air Less than Truckload Multi-Leg Ocean Freight Rail Small Parcel Truckl…"
select select "LTL"
click select "Select Air Less than Truckload Multi-Leg Ocean Freight Rail Small Parcel Truckl…"
click select "Select Straight Truck"
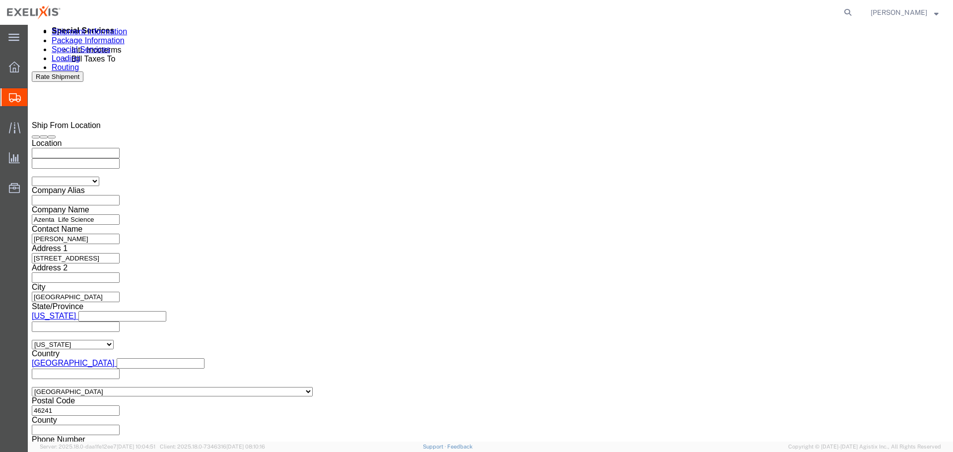
select select "STTR"
click select "Select Straight Truck"
click input "text"
click div
click button "Continue"
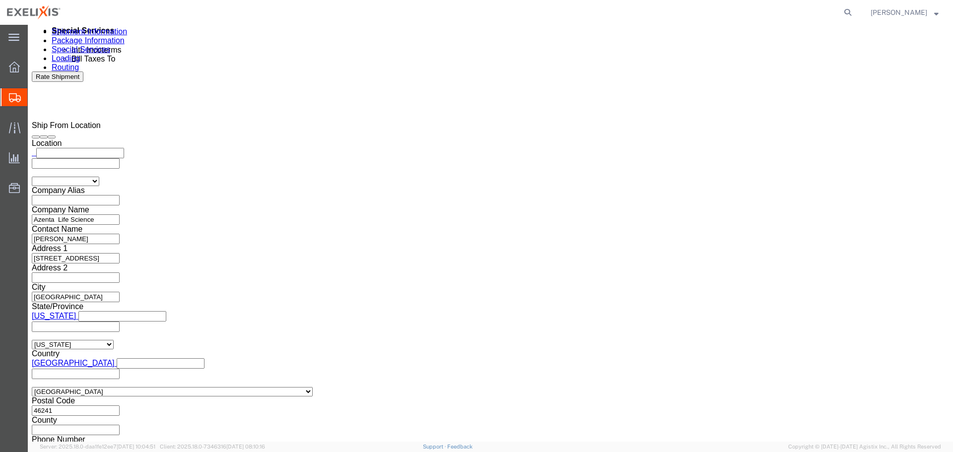
scroll to position [24, 0]
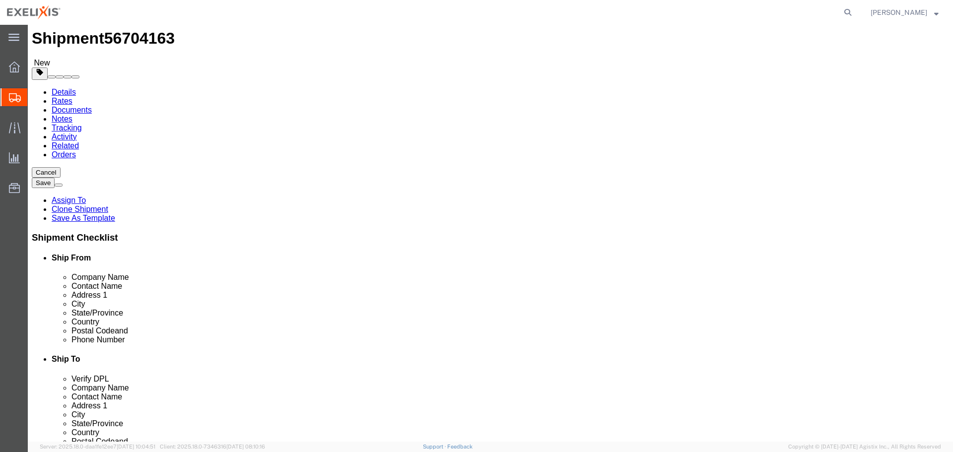
click select "Select BCK Boxes BIOSYSTEM I BIOSYSTEM II BIOSYSTEM III Bale(s) Basket(s) Bolt(…"
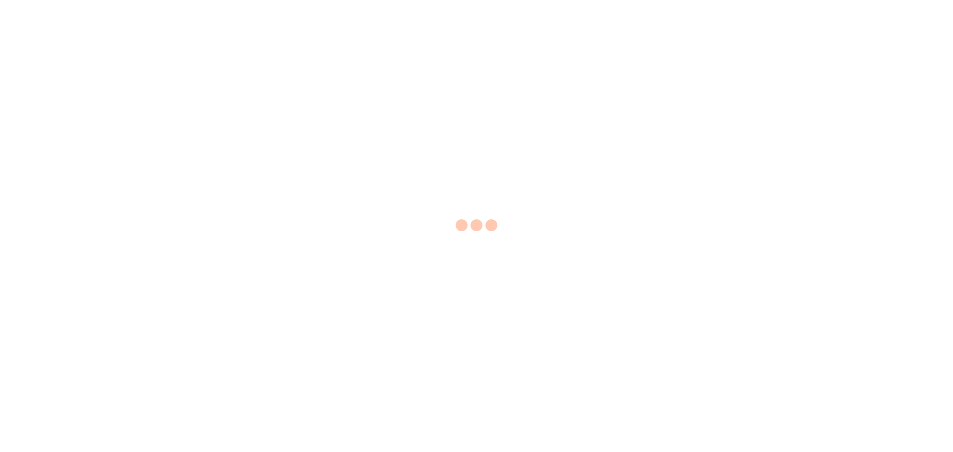
select select "EA"
select select "USD"
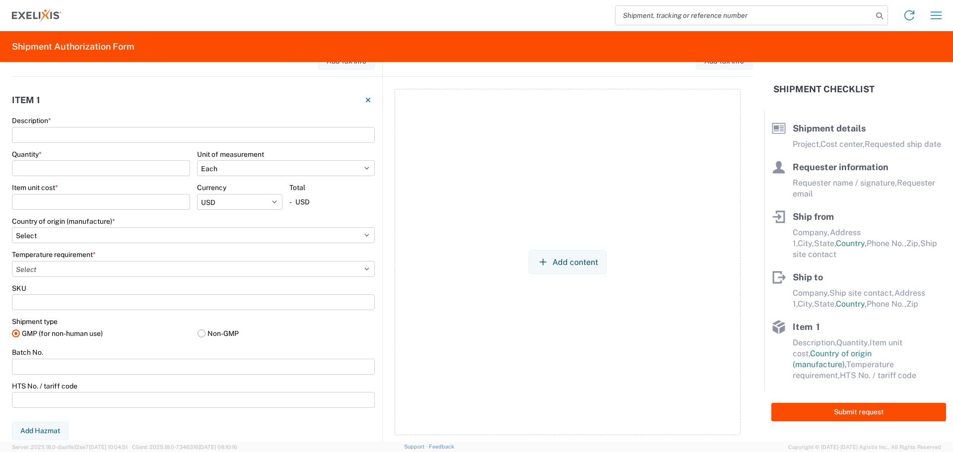
scroll to position [663, 0]
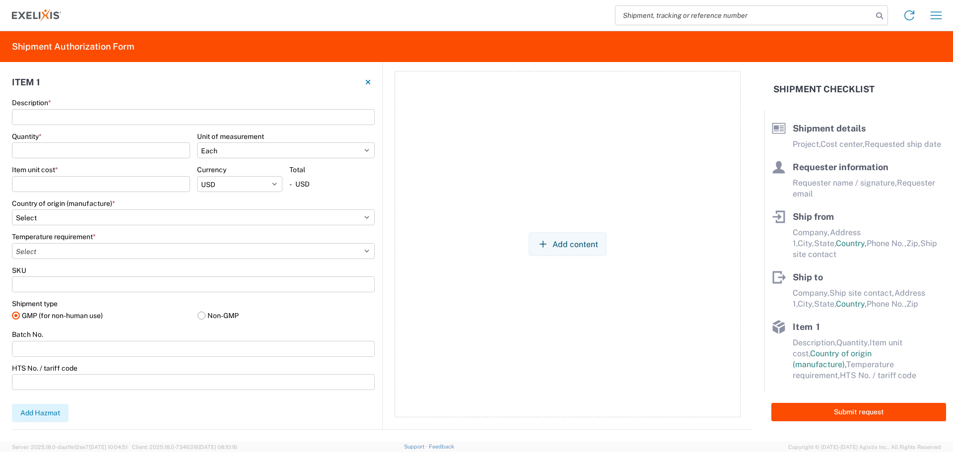
click at [46, 412] on button "Add Hazmat" at bounding box center [40, 413] width 57 height 18
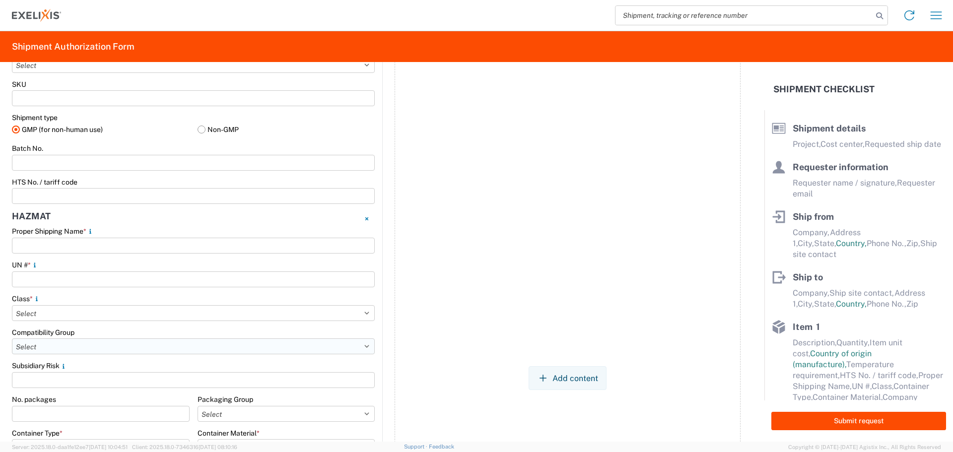
scroll to position [911, 0]
